Goal: Contribute content: Add original content to the website for others to see

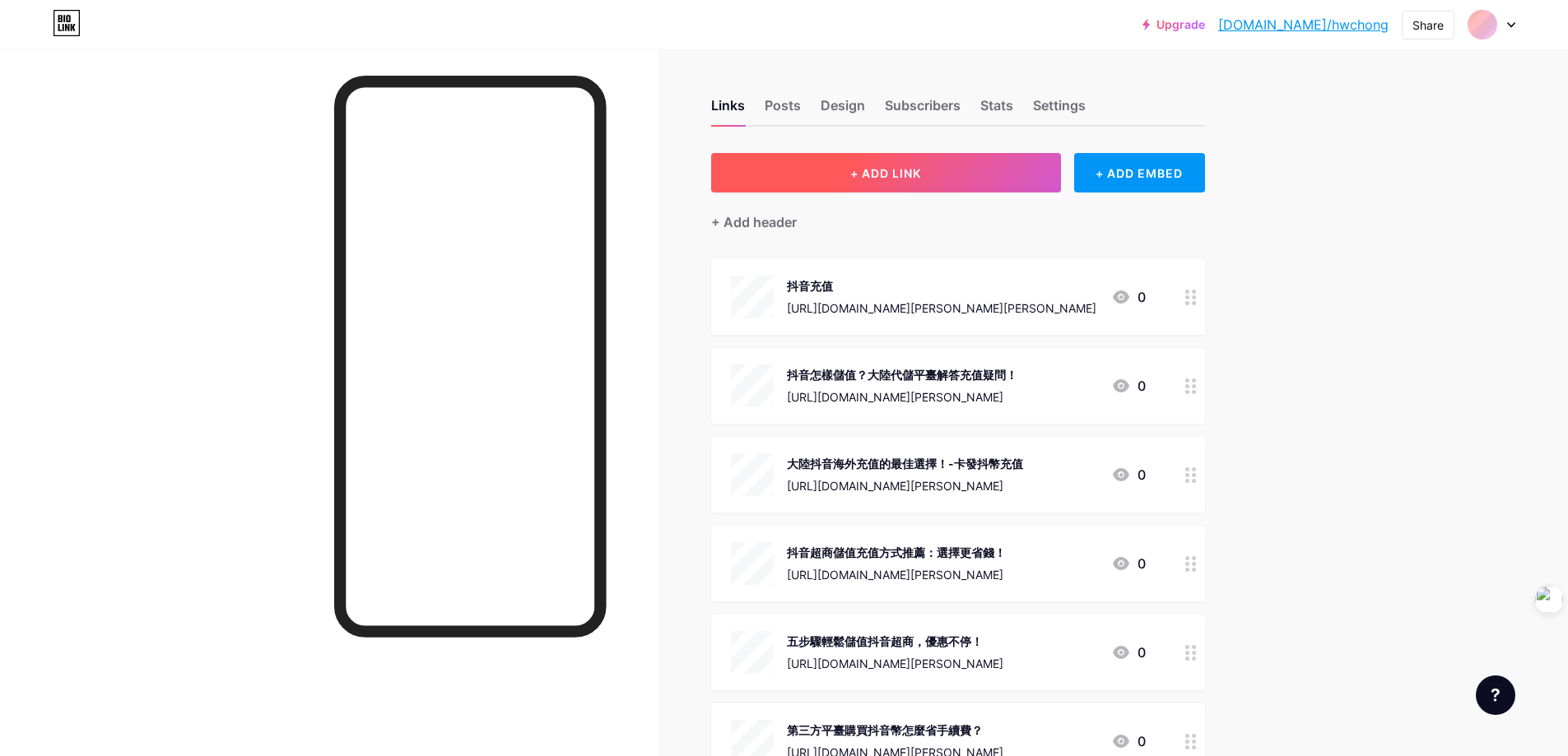
click at [941, 164] on button "+ ADD LINK" at bounding box center [885, 173] width 350 height 40
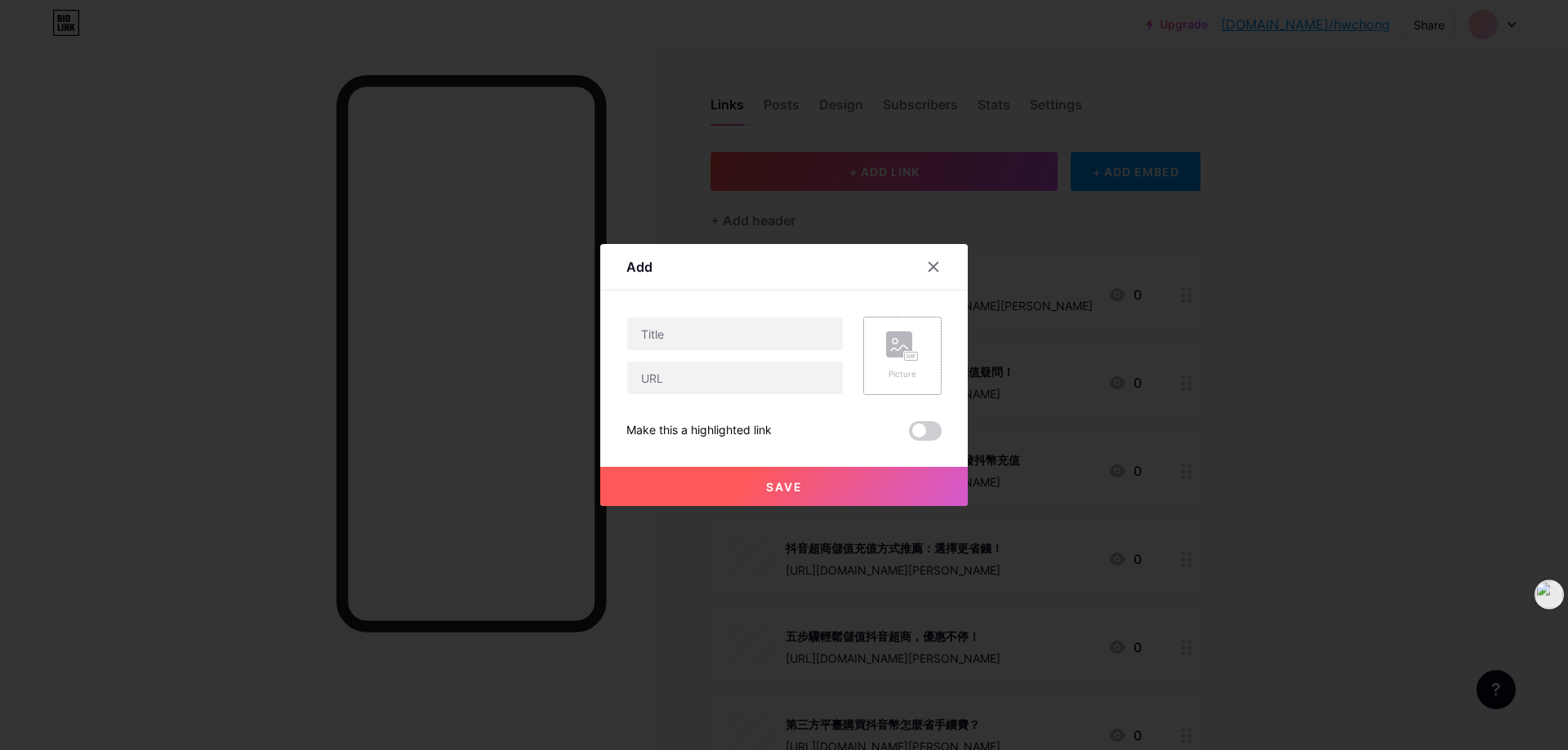
click at [901, 364] on div "Picture" at bounding box center [901, 356] width 33 height 49
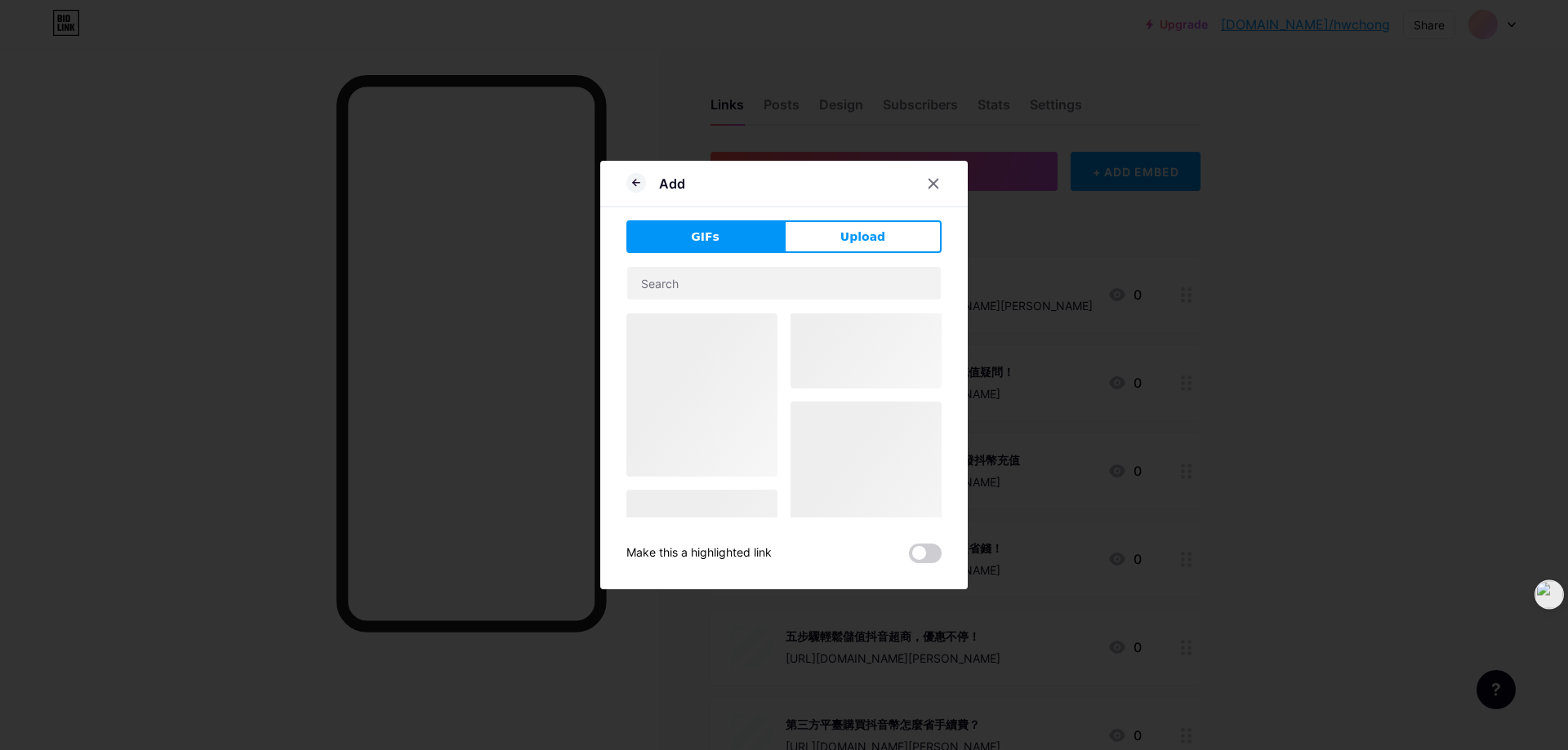
click at [887, 363] on div at bounding box center [784, 534] width 315 height 441
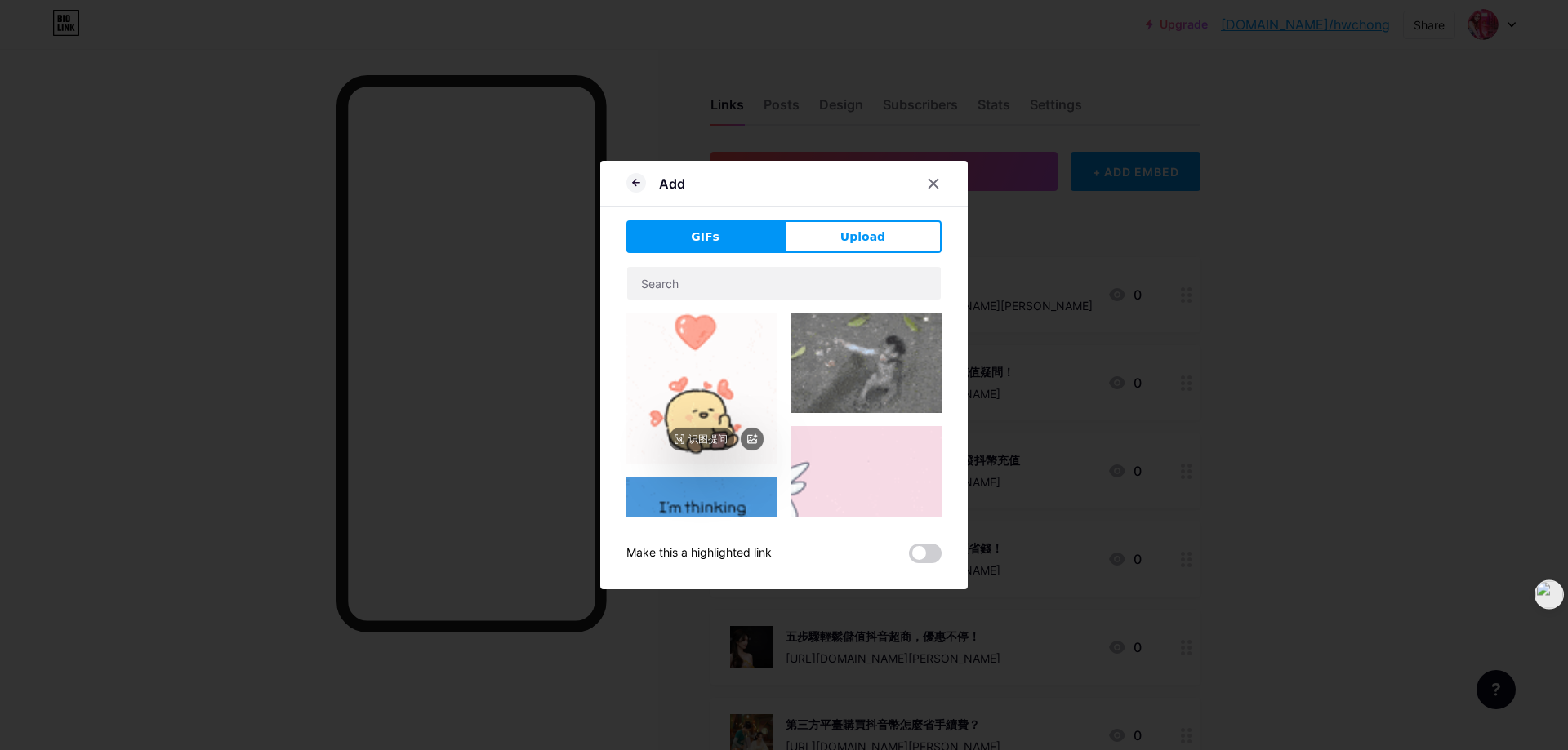
click at [726, 360] on img at bounding box center [702, 390] width 151 height 151
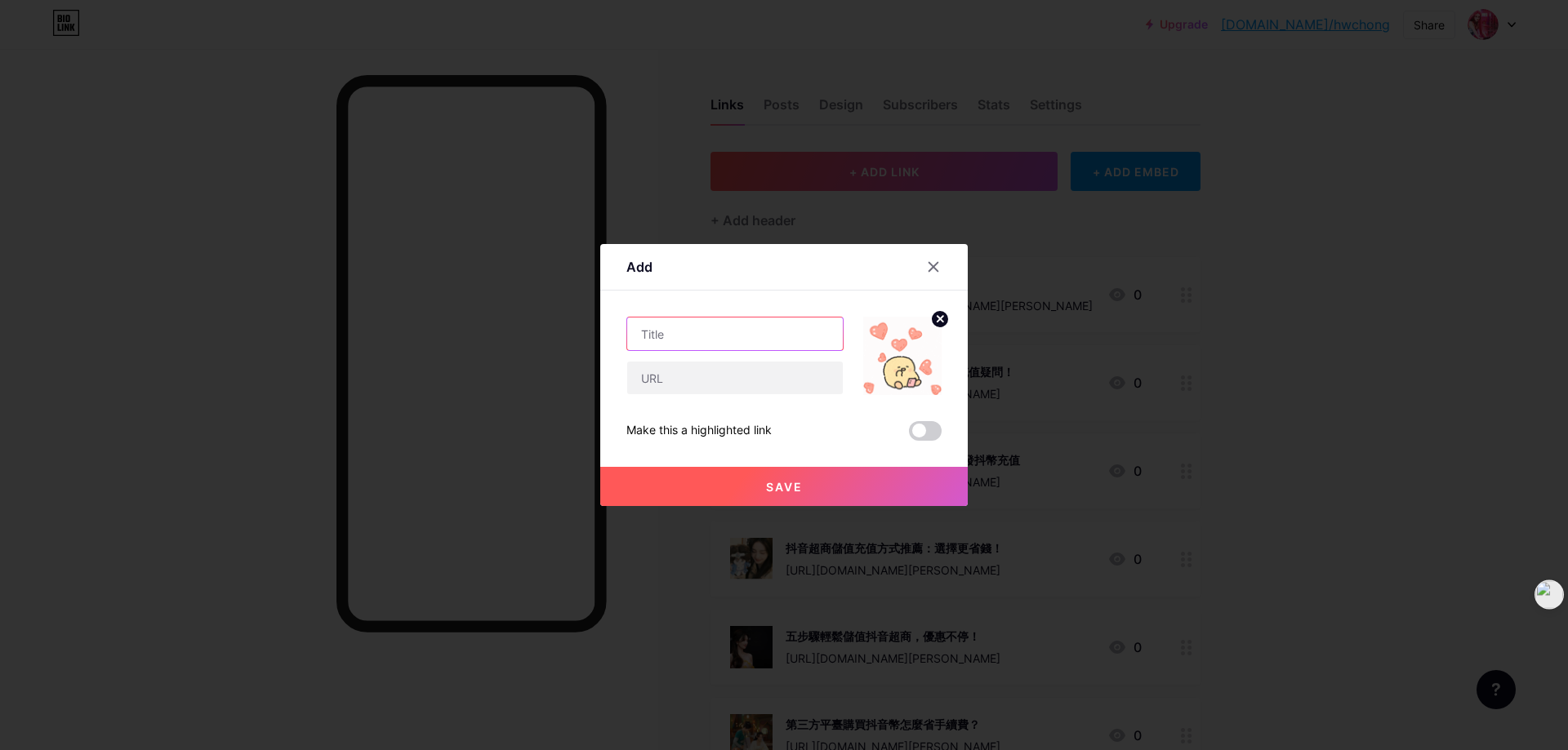
click at [696, 342] on input "text" at bounding box center [734, 333] width 215 height 33
paste input "台灣適用的7種付款方式"
paste input "實測官方0手續費且秒到"
type input "台灣適用的7種付款方式,實測官方0手續費且秒到"
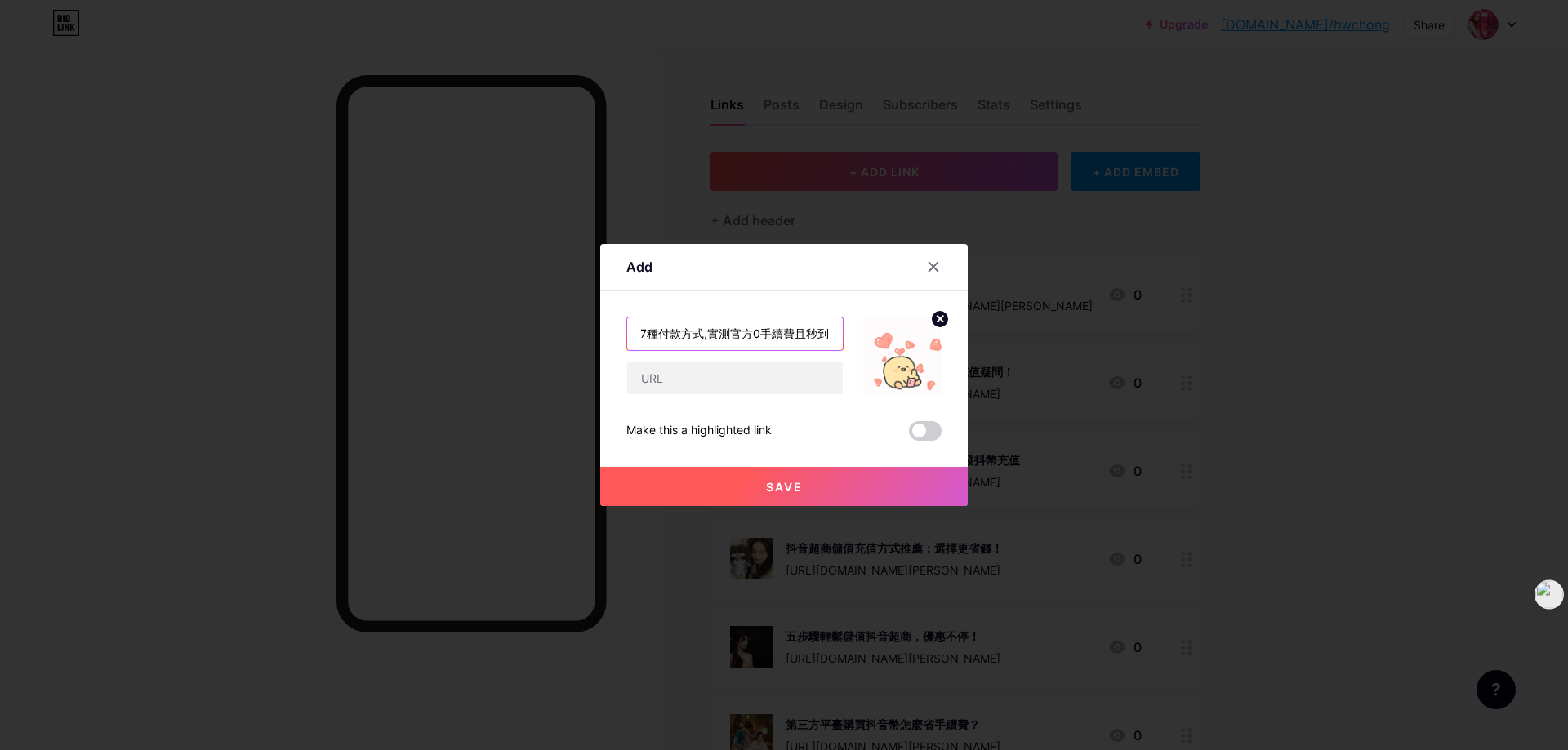
scroll to position [0, 0]
click at [688, 368] on input "text" at bounding box center [734, 377] width 215 height 33
paste input "[URL][DOMAIN_NAME][PERSON_NAME]"
type input "[URL][DOMAIN_NAME][PERSON_NAME]"
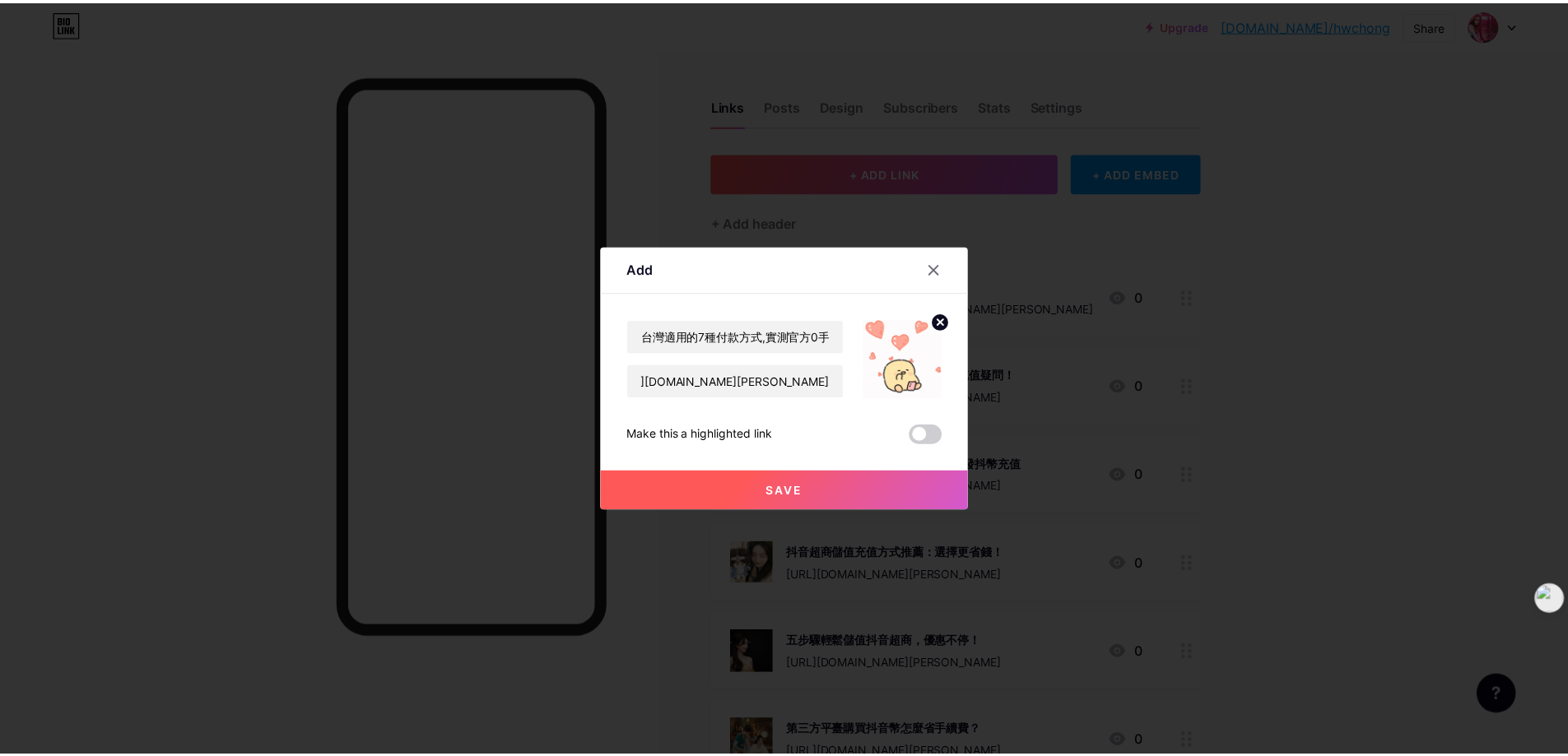
scroll to position [0, 0]
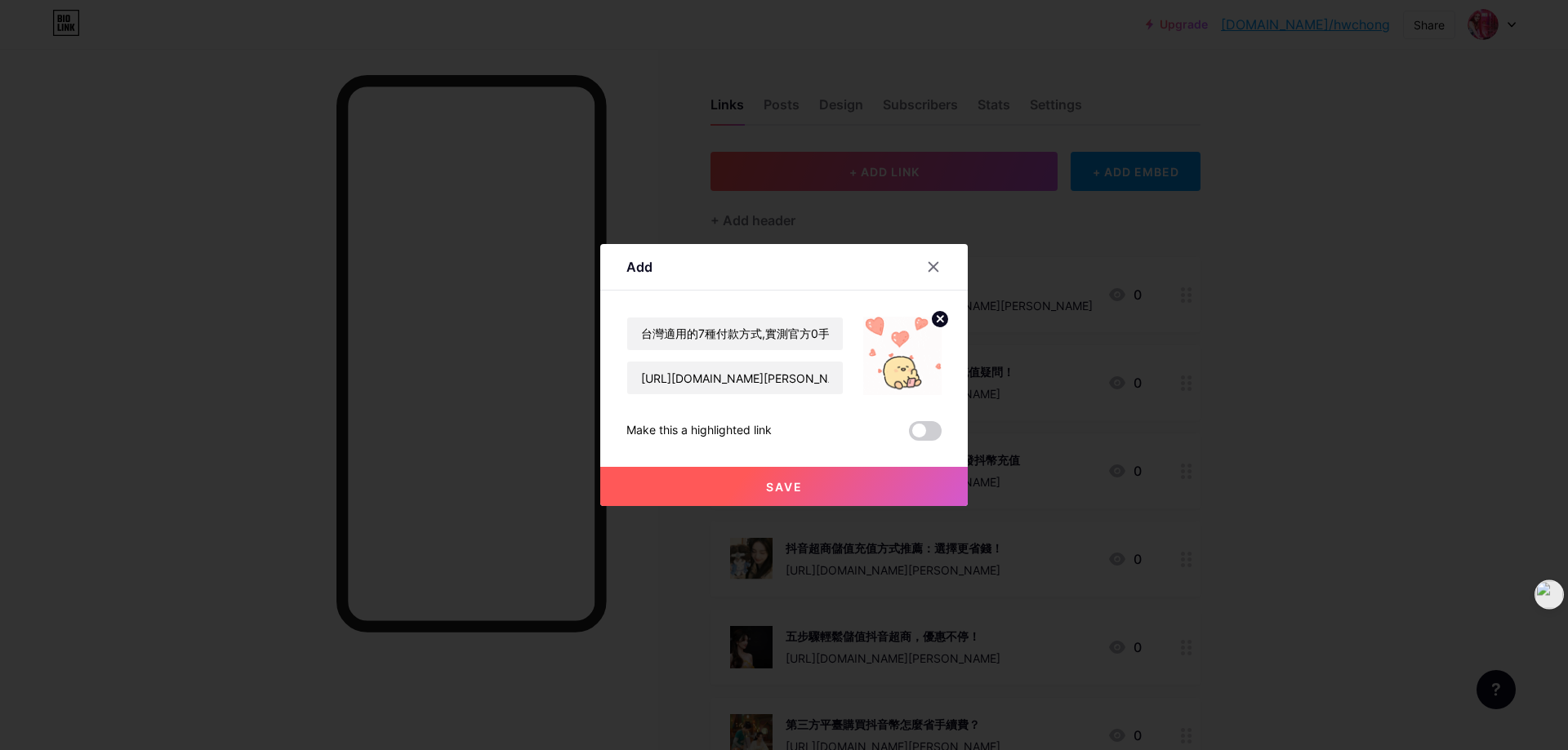
click at [714, 492] on button "Save" at bounding box center [784, 486] width 368 height 40
